Goal: Task Accomplishment & Management: Use online tool/utility

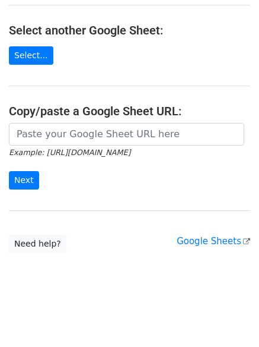
scroll to position [206, 0]
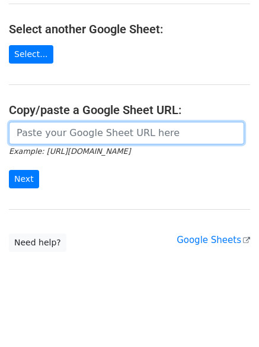
click at [87, 123] on input "url" at bounding box center [127, 133] width 236 height 23
paste input "[URL][DOMAIN_NAME]"
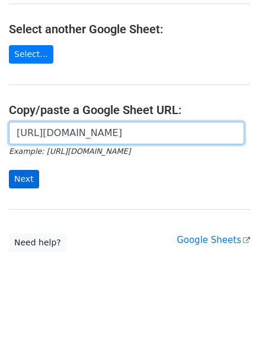
scroll to position [0, 255]
type input "[URL][DOMAIN_NAME]"
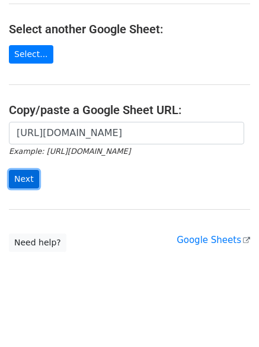
click at [26, 182] on input "Next" at bounding box center [24, 179] width 30 height 18
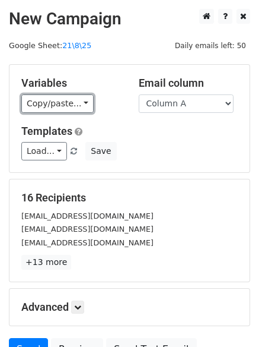
click at [45, 100] on link "Copy/paste..." at bounding box center [57, 103] width 72 height 18
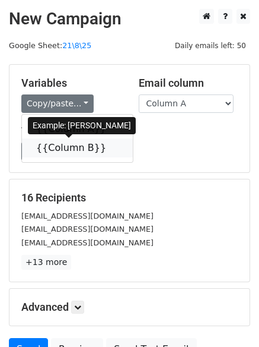
click at [58, 154] on link "{{Column B}}" at bounding box center [77, 147] width 111 height 19
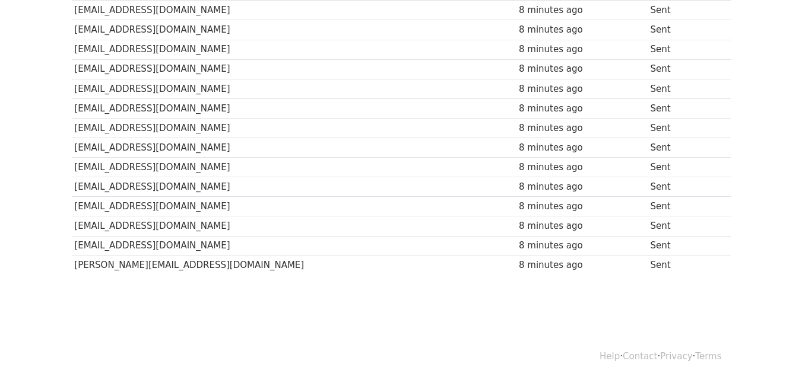
scroll to position [39, 0]
